Goal: Navigation & Orientation: Understand site structure

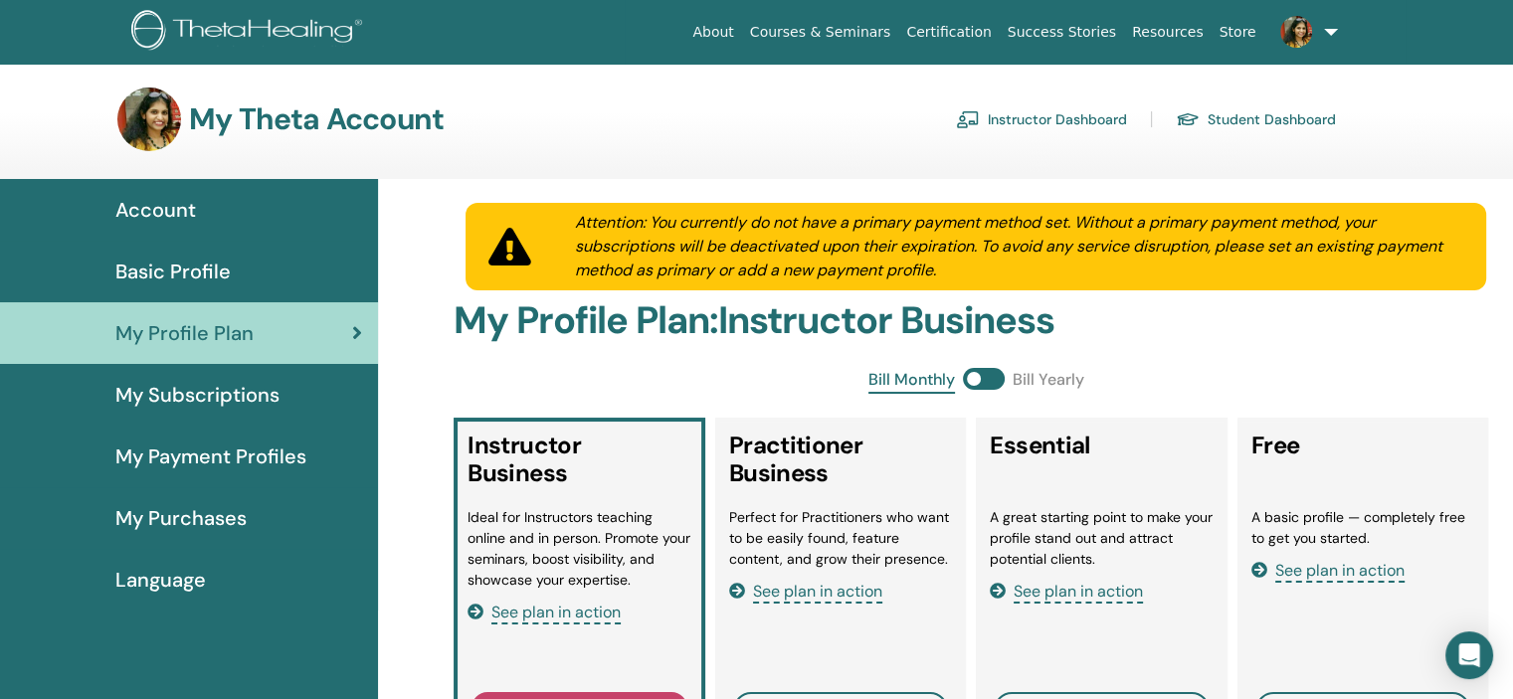
click at [214, 392] on span "My Subscriptions" at bounding box center [197, 395] width 164 height 30
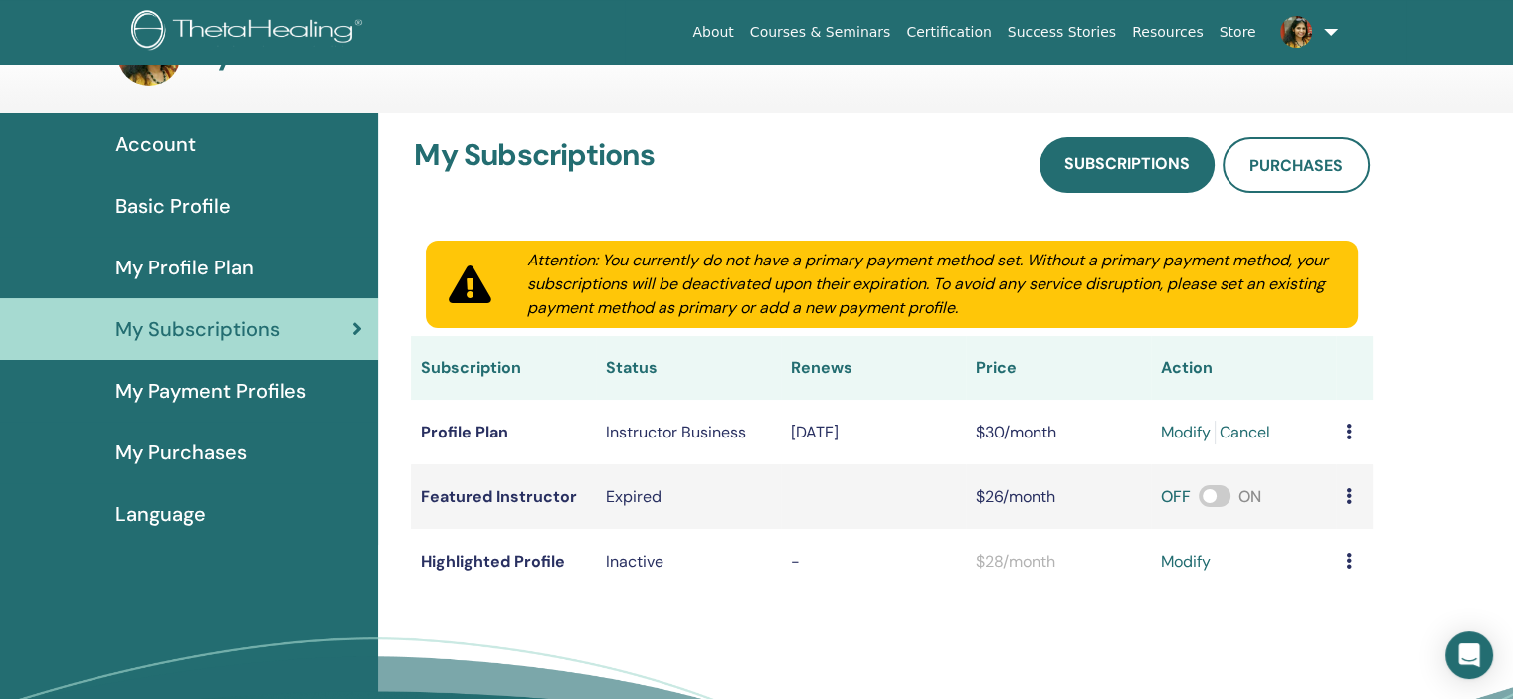
scroll to position [99, 0]
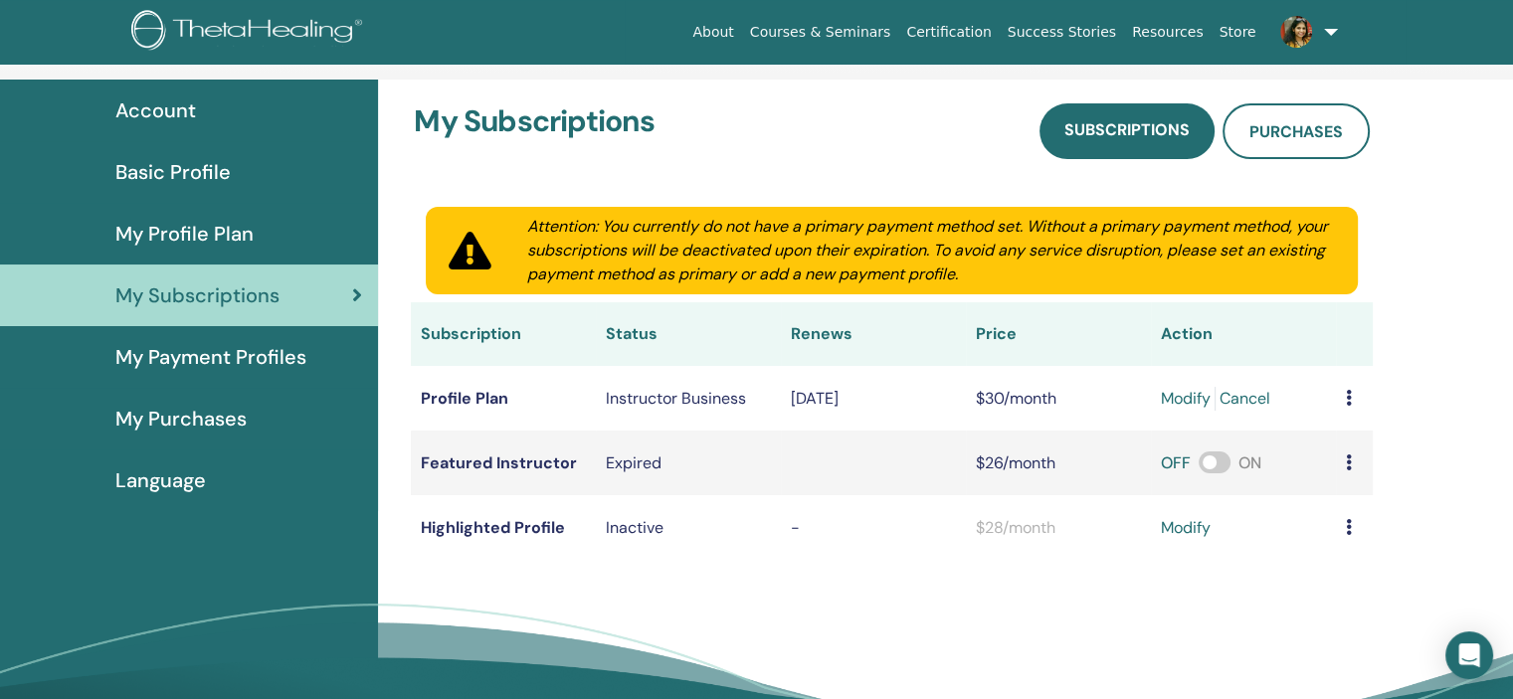
click at [265, 365] on span "My Payment Profiles" at bounding box center [210, 357] width 191 height 30
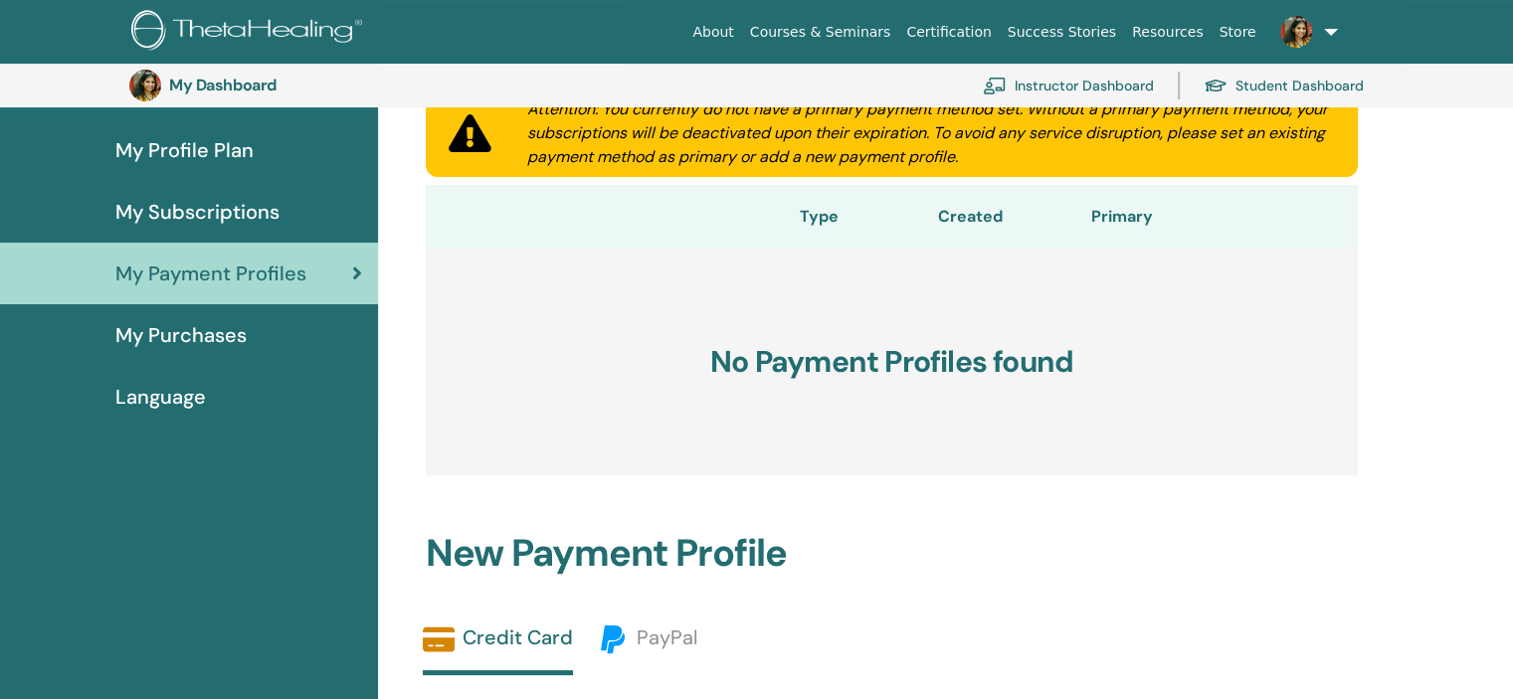
scroll to position [143, 0]
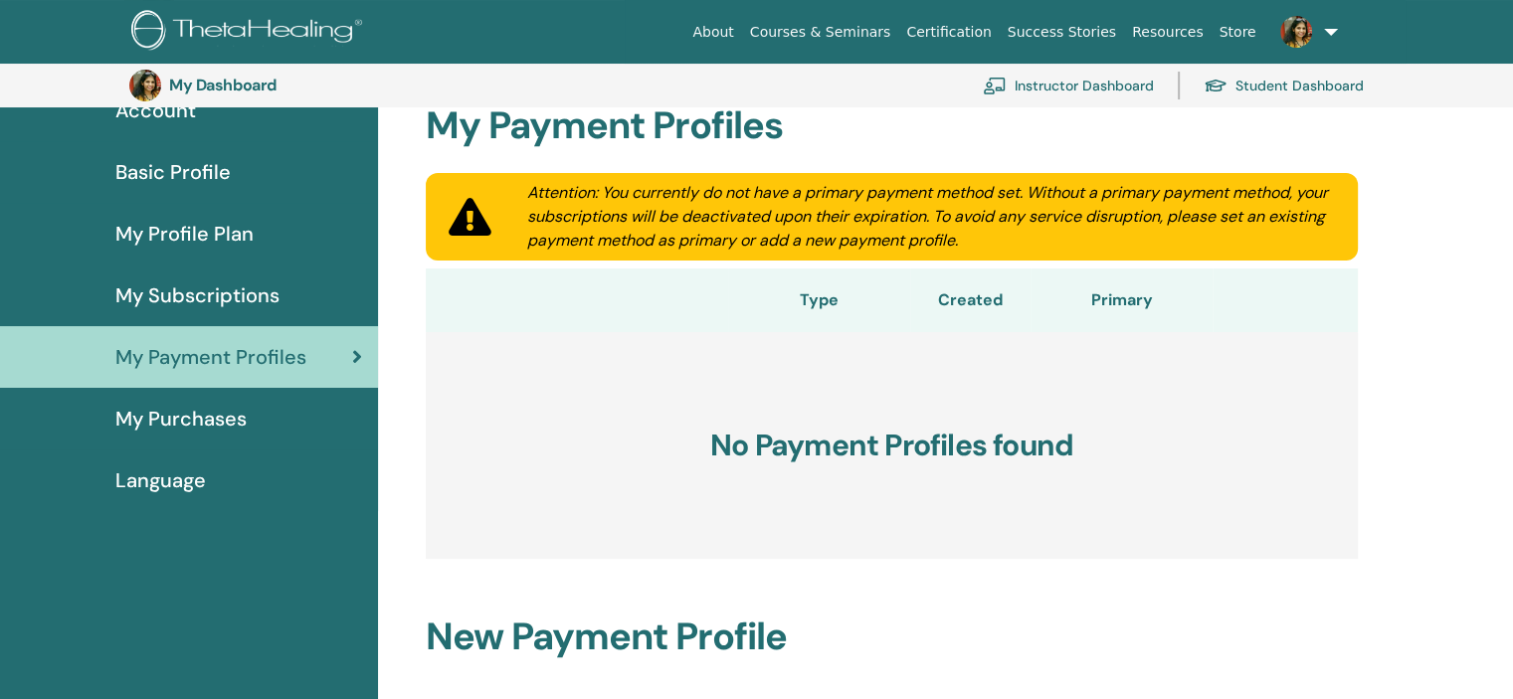
click at [223, 431] on span "My Purchases" at bounding box center [180, 419] width 131 height 30
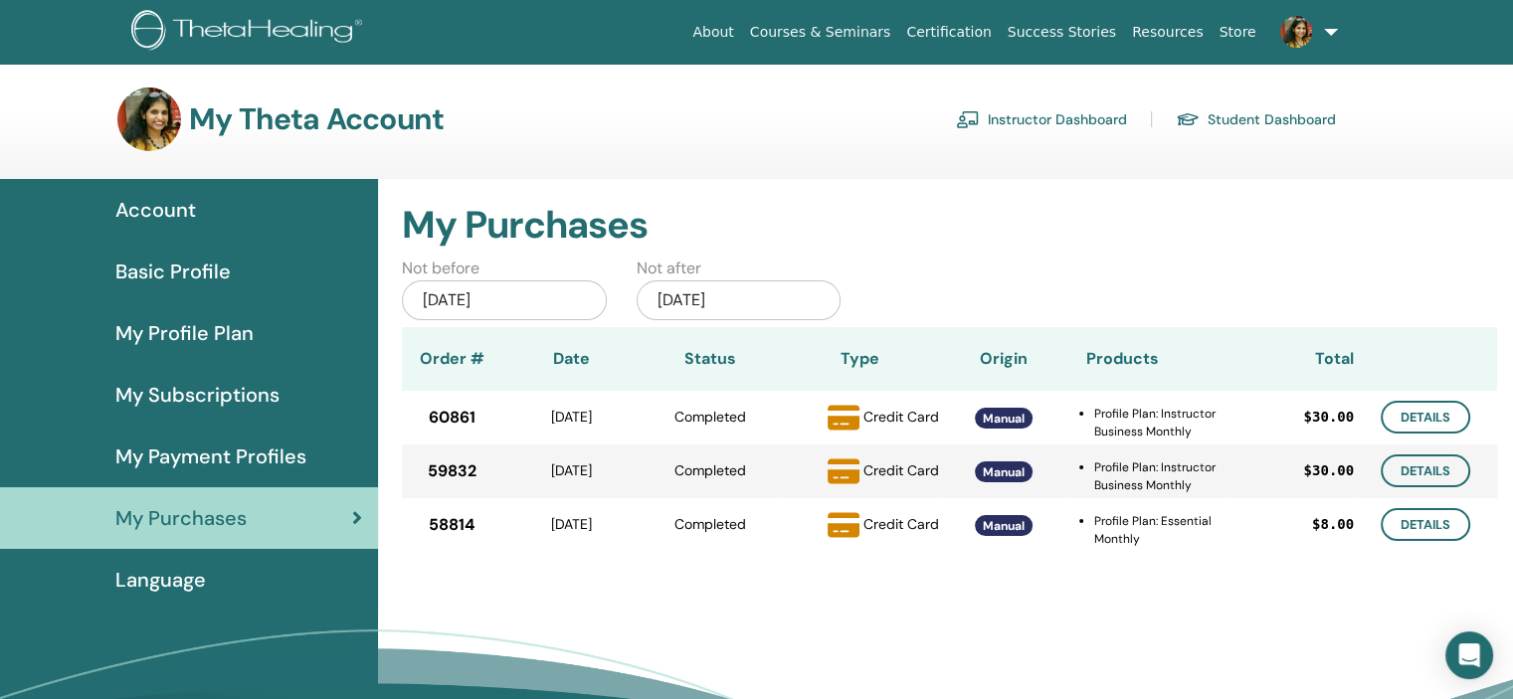
click at [202, 576] on span "Language" at bounding box center [160, 580] width 91 height 30
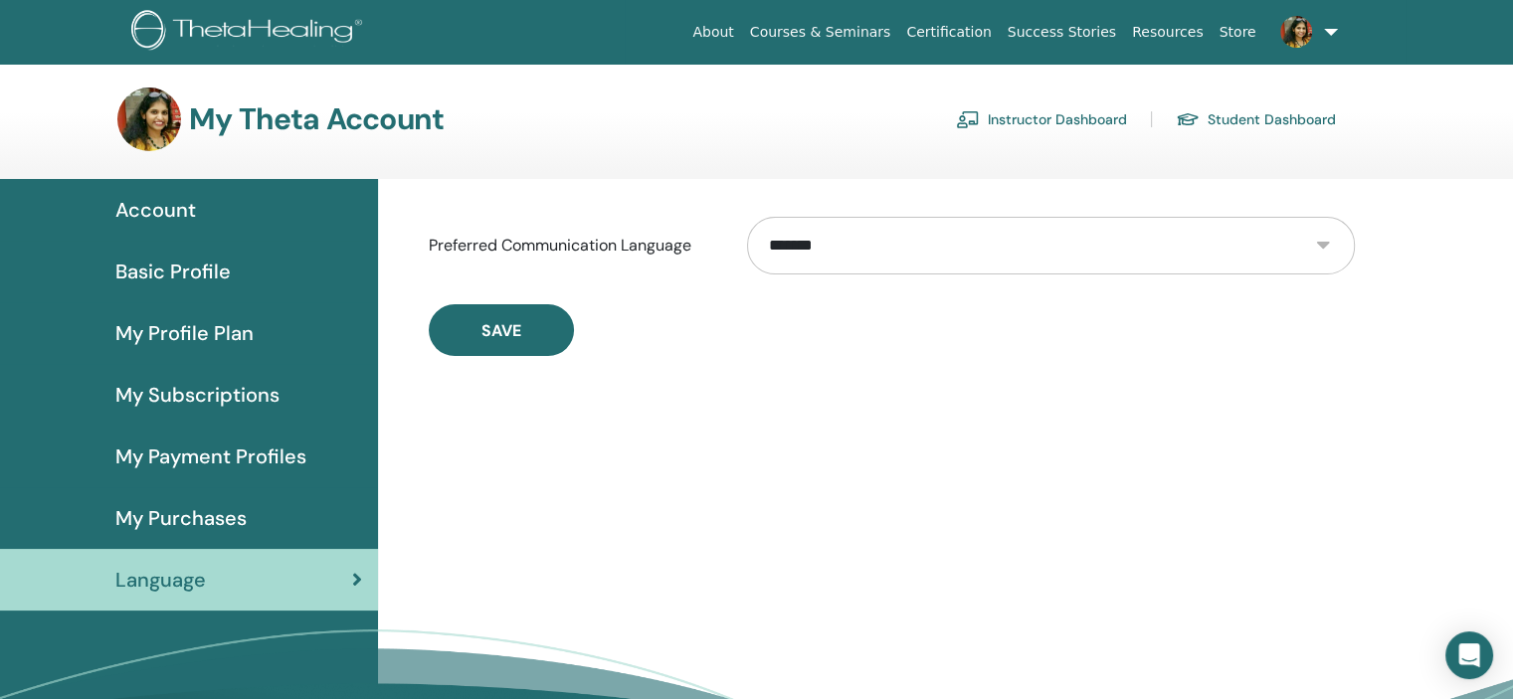
click at [207, 228] on link "Account" at bounding box center [189, 210] width 378 height 62
